Goal: Communication & Community: Answer question/provide support

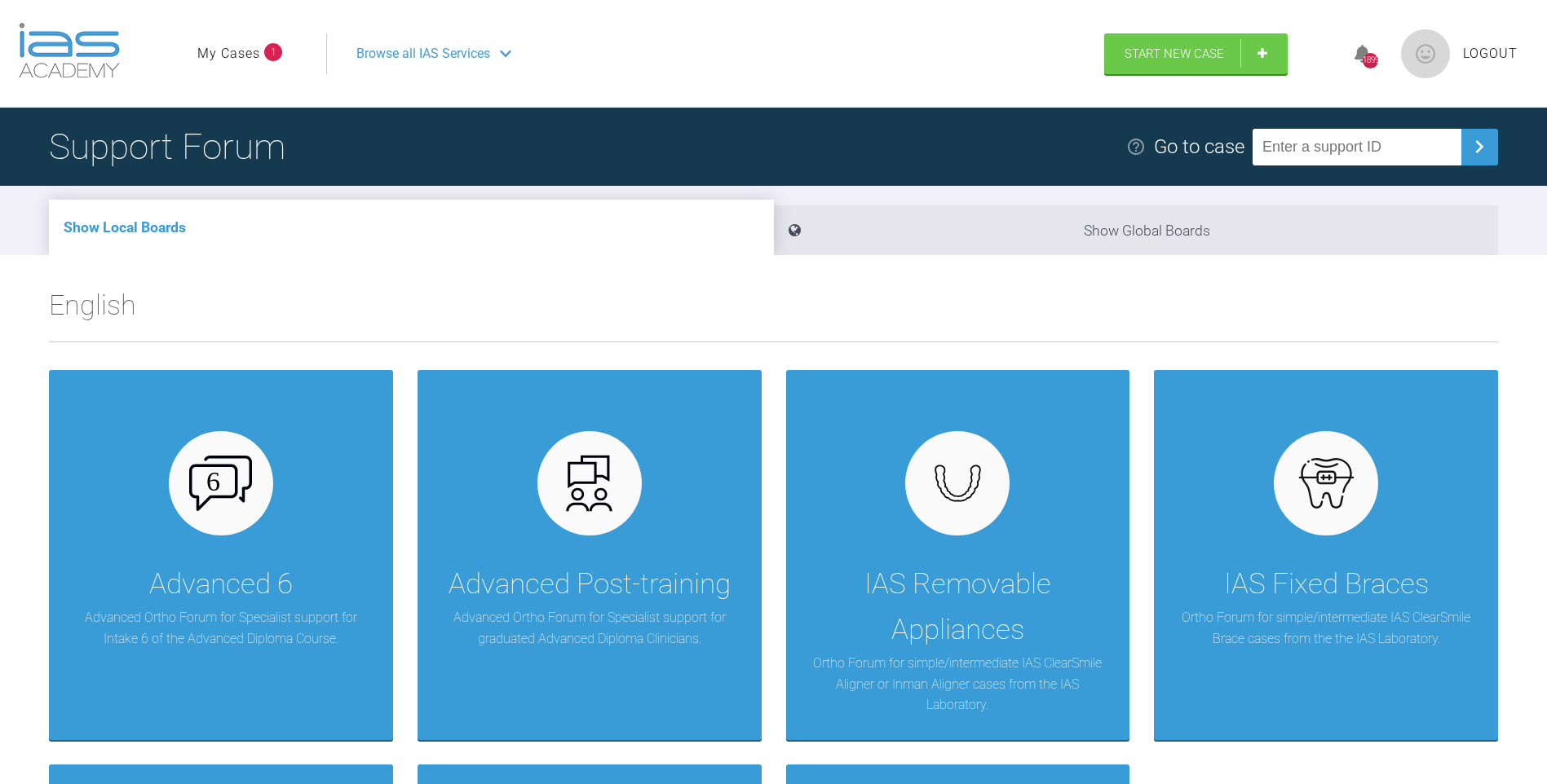
click at [246, 47] on link "My Cases" at bounding box center [228, 53] width 63 height 21
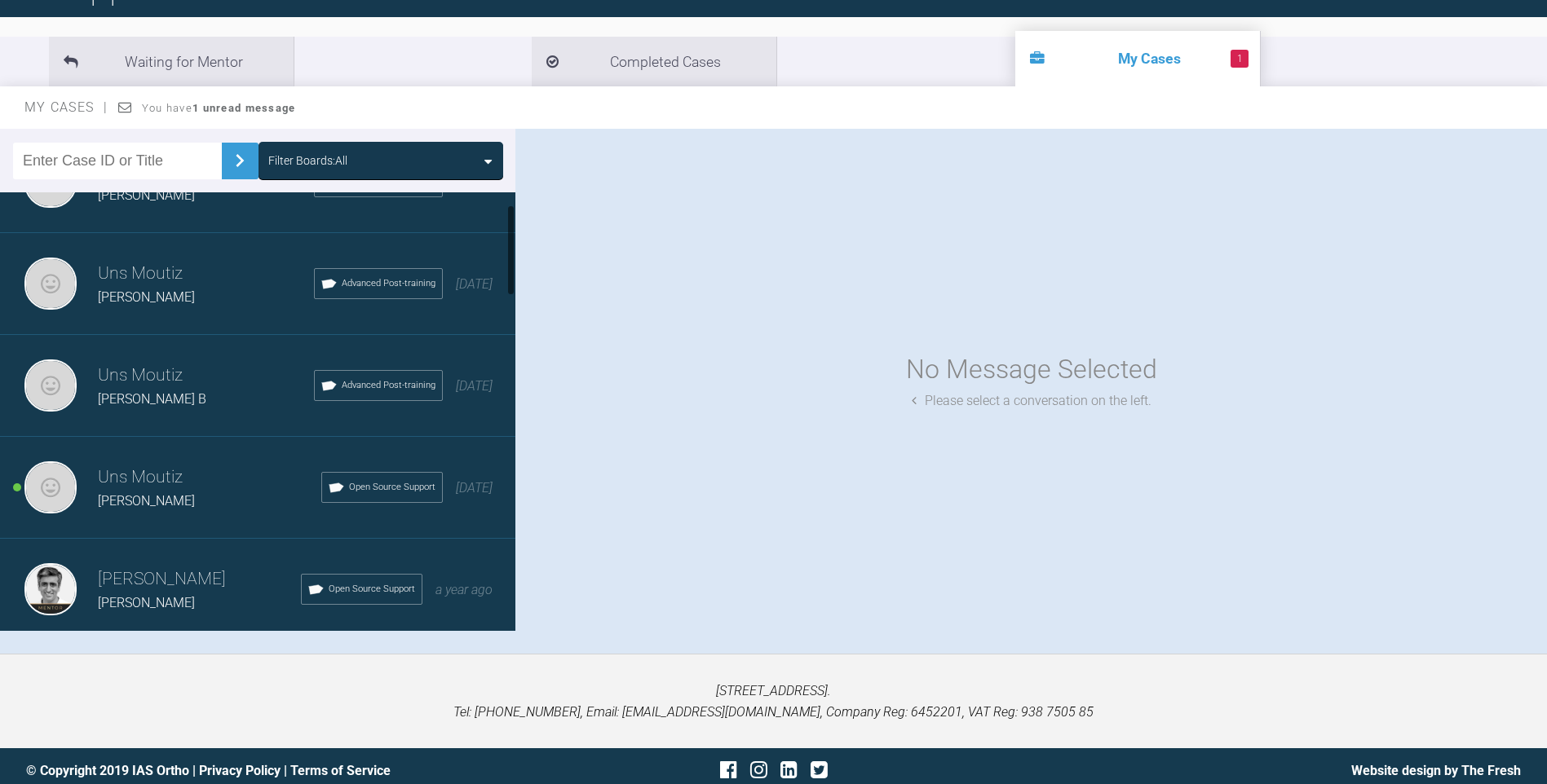
scroll to position [163, 0]
click at [163, 376] on h3 "Uns Moutiz" at bounding box center [209, 375] width 223 height 28
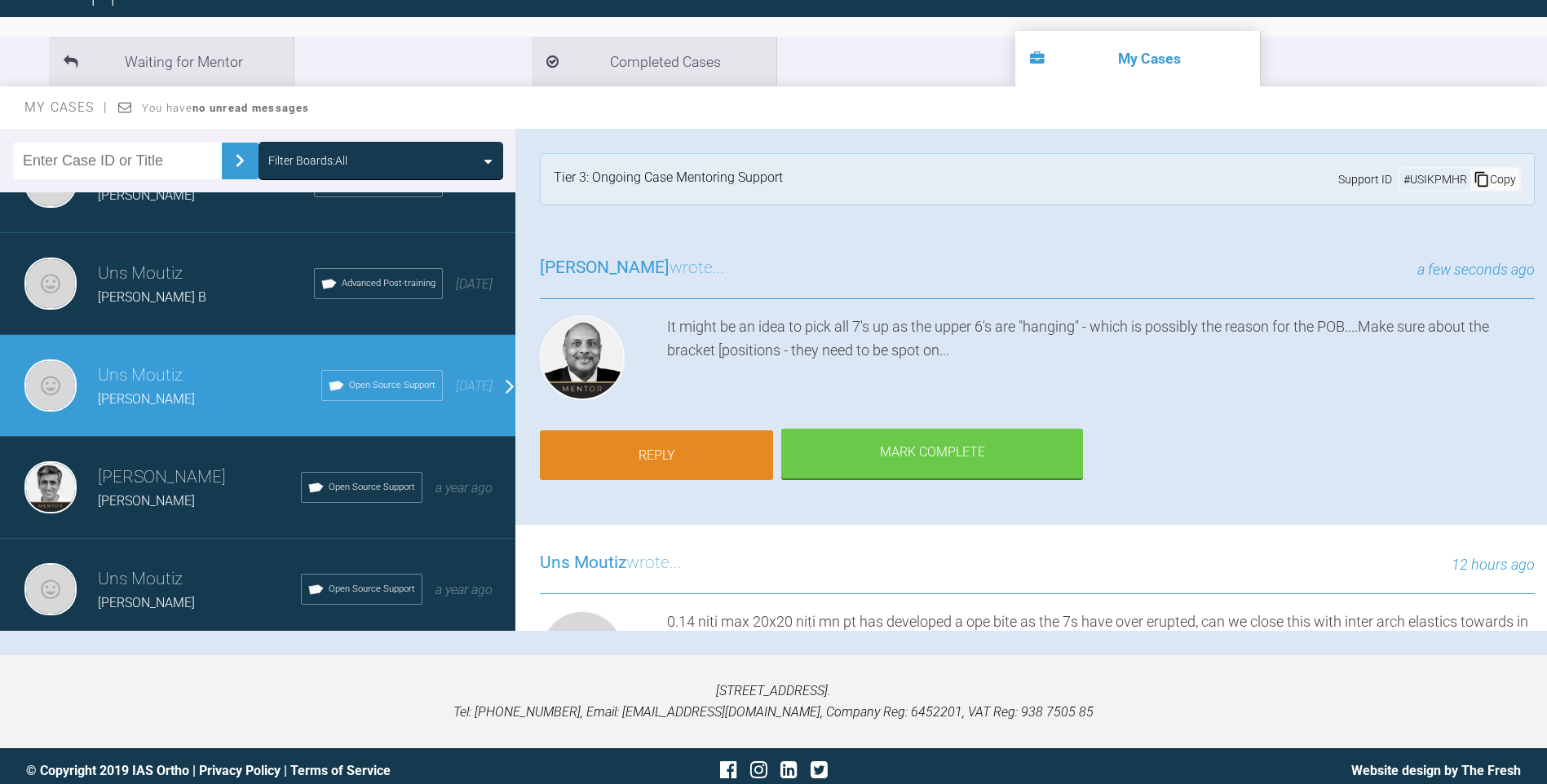
click at [667, 430] on link "Reply" at bounding box center [656, 456] width 233 height 50
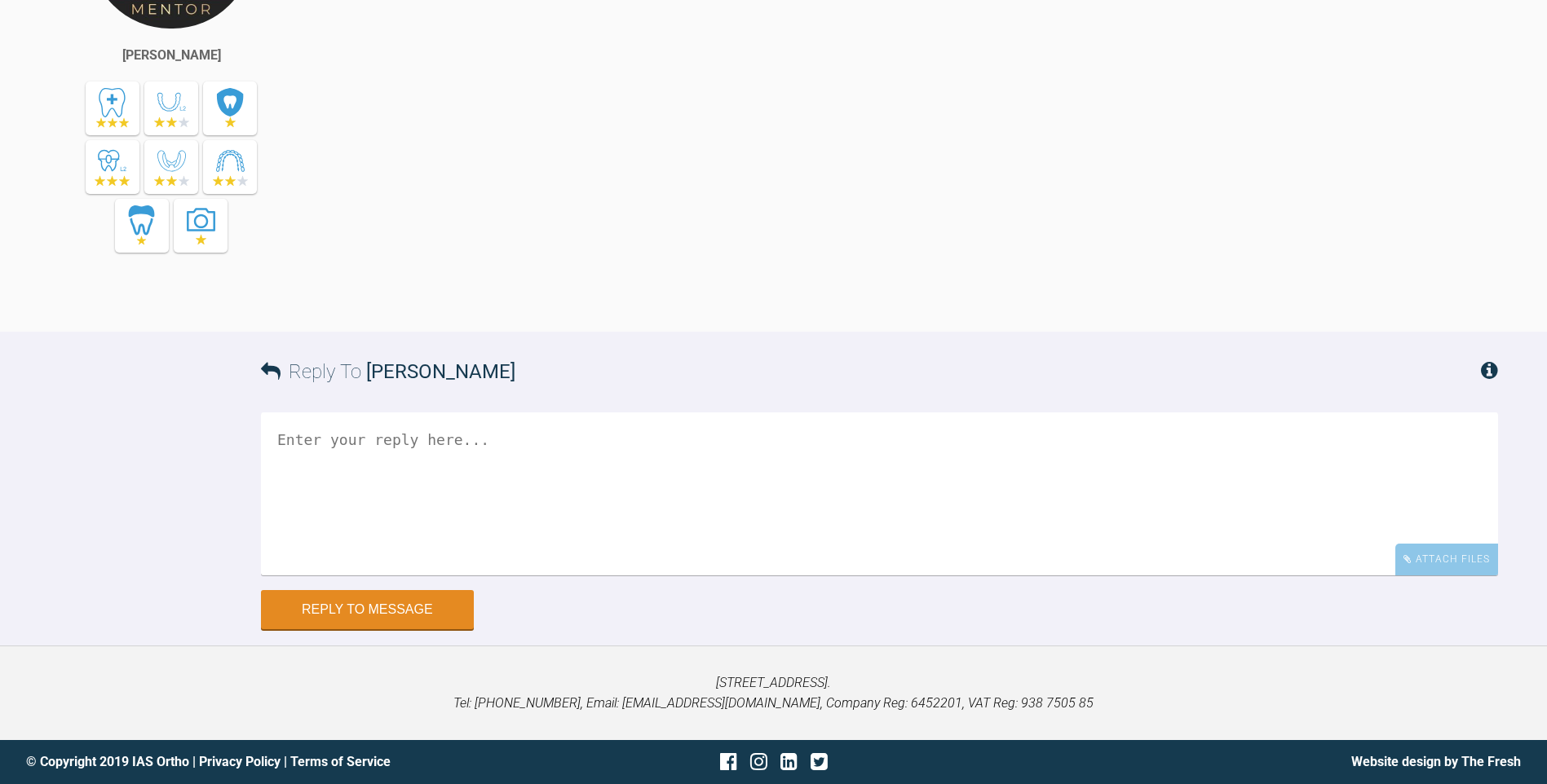
scroll to position [13885, 0]
click at [370, 524] on textarea at bounding box center [879, 493] width 1237 height 163
type textarea "what position would you reccomend?"
click at [404, 628] on button "Reply to Message" at bounding box center [367, 611] width 212 height 39
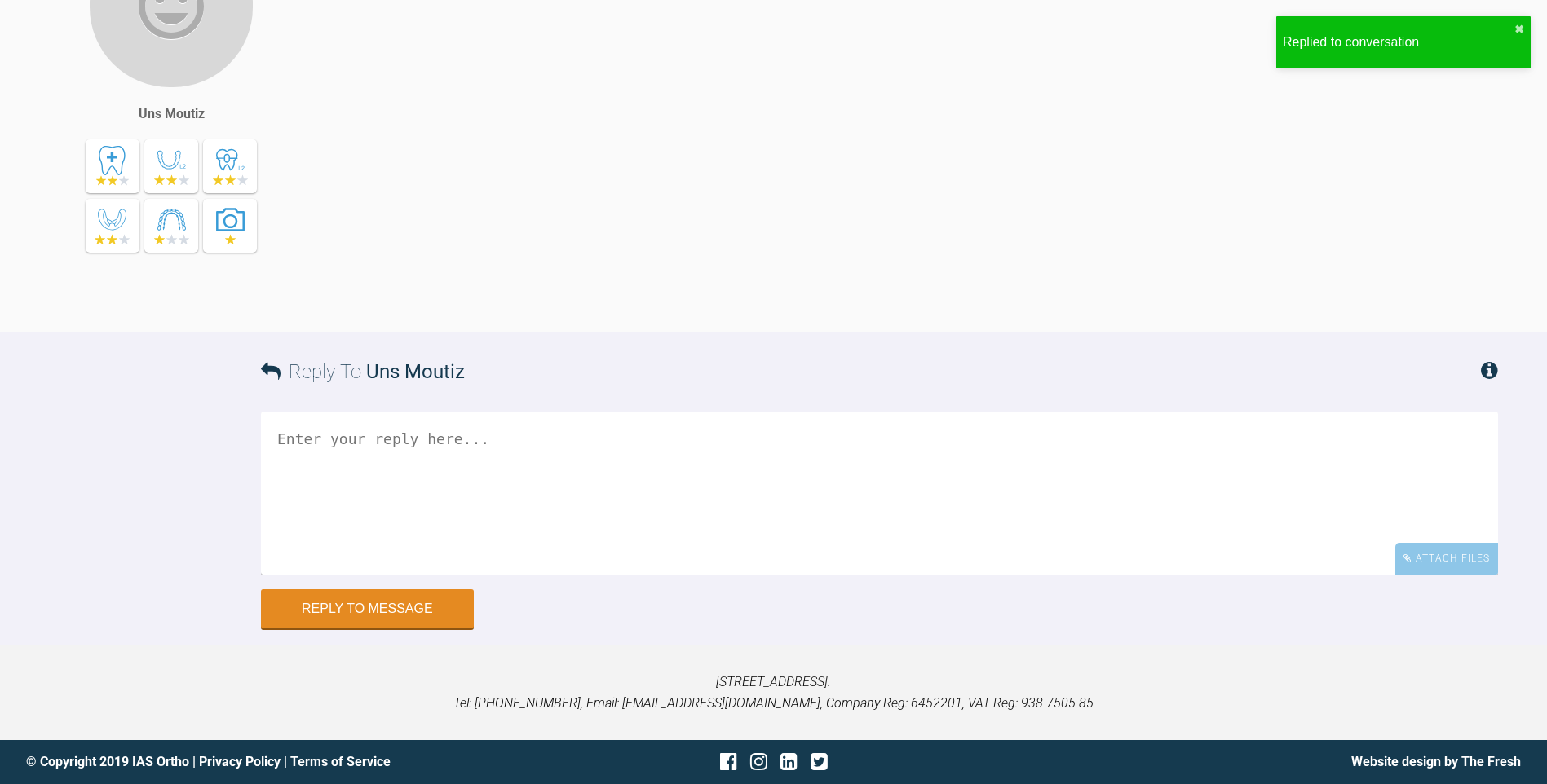
scroll to position [14284, 0]
